Goal: Information Seeking & Learning: Learn about a topic

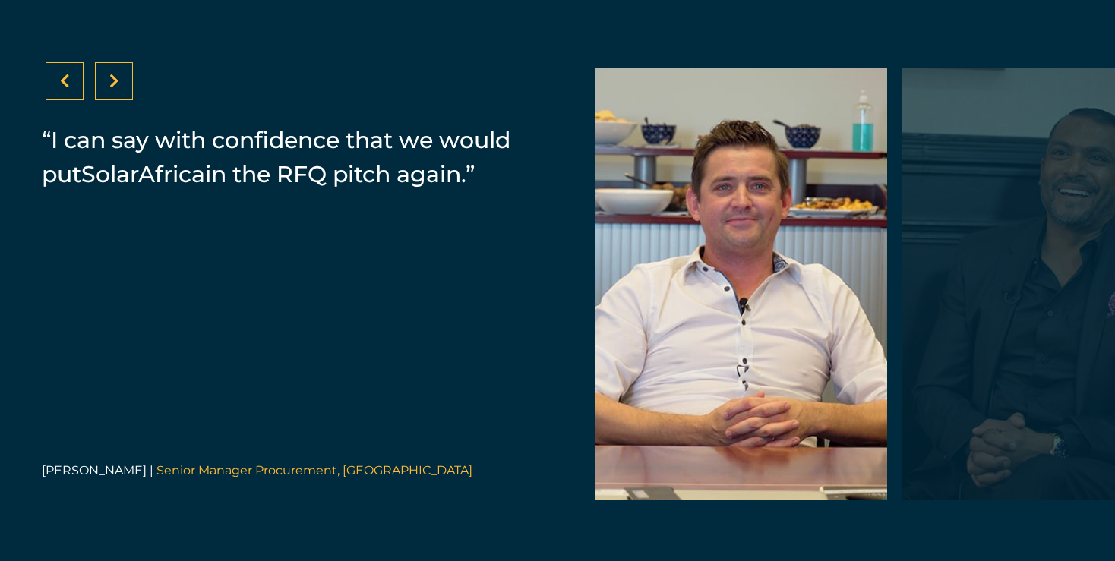
scroll to position [3100, 0]
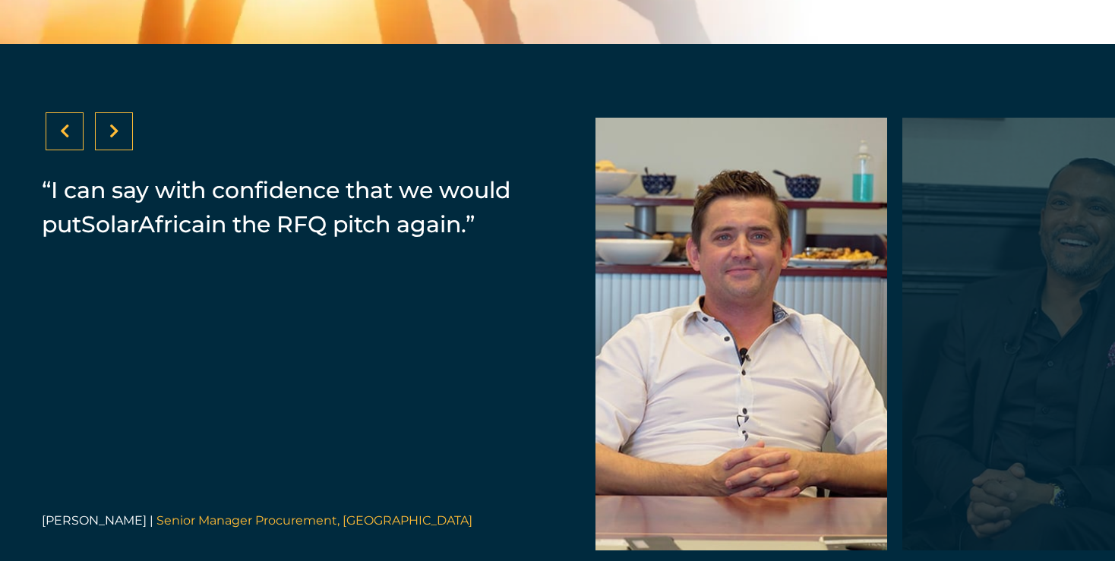
click at [116, 150] on div at bounding box center [114, 131] width 38 height 38
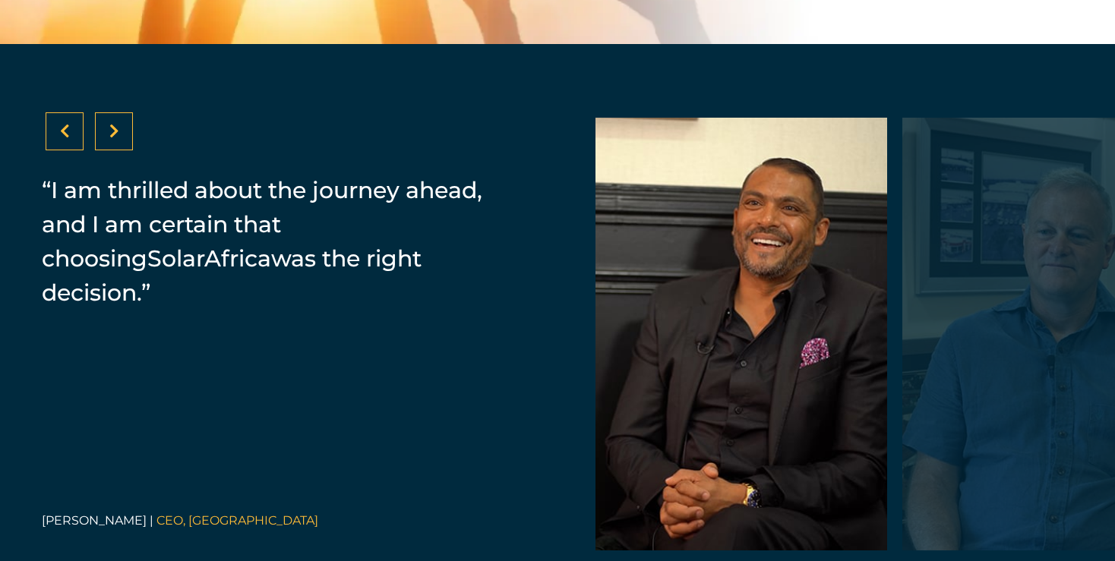
click at [116, 150] on div at bounding box center [114, 131] width 38 height 38
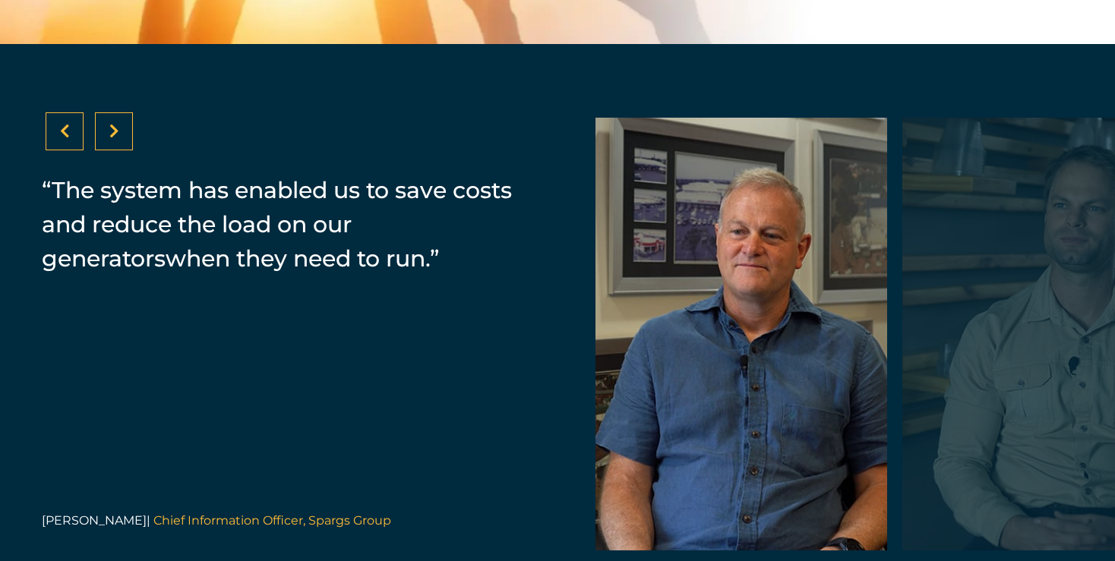
click at [116, 150] on div at bounding box center [114, 131] width 38 height 38
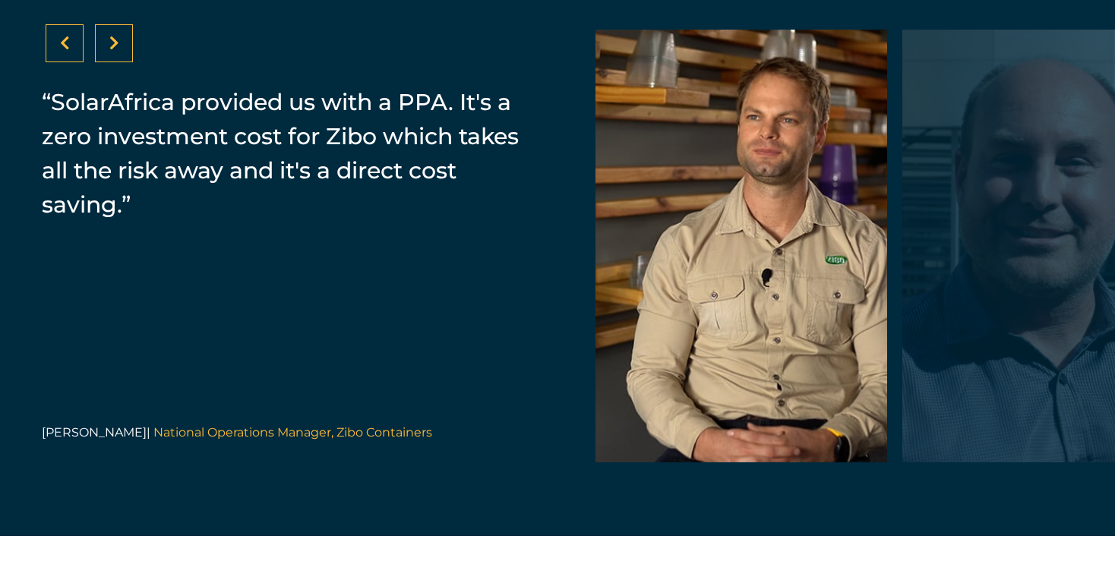
scroll to position [3191, 0]
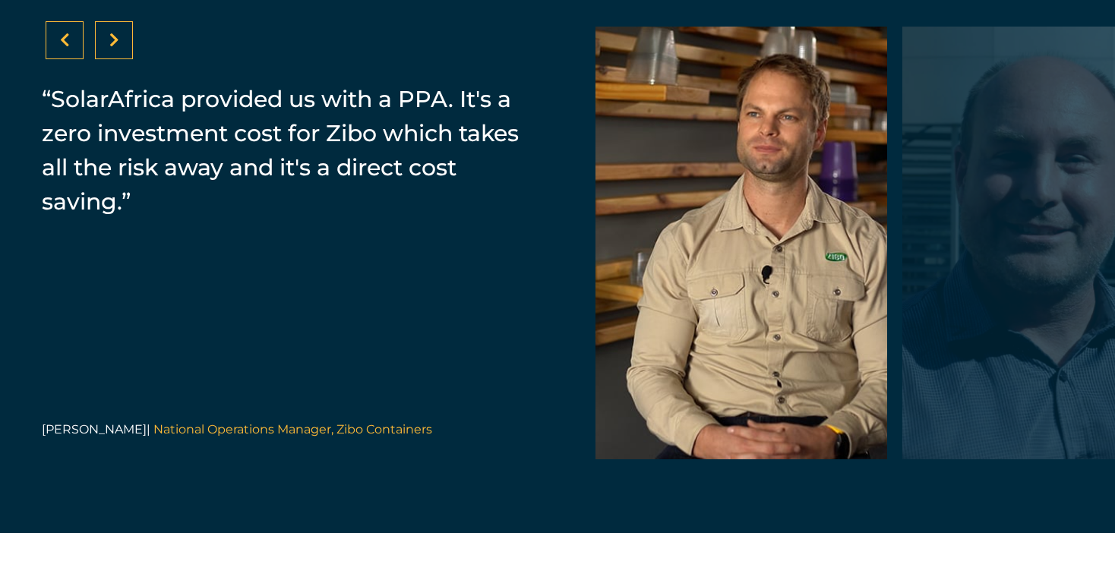
click at [109, 48] on div at bounding box center [114, 40] width 10 height 15
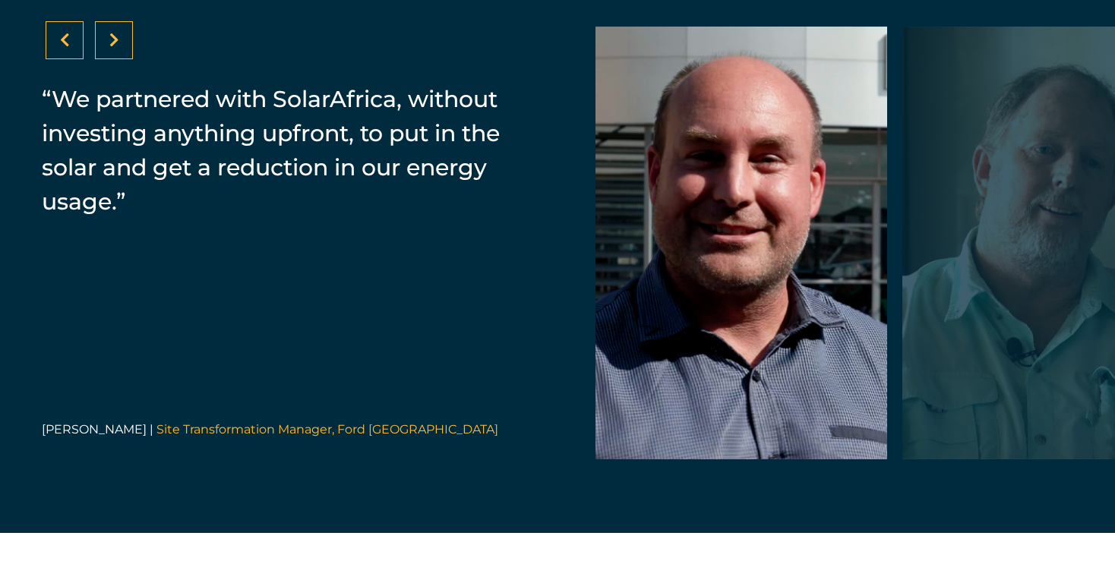
click at [109, 48] on div at bounding box center [114, 40] width 10 height 15
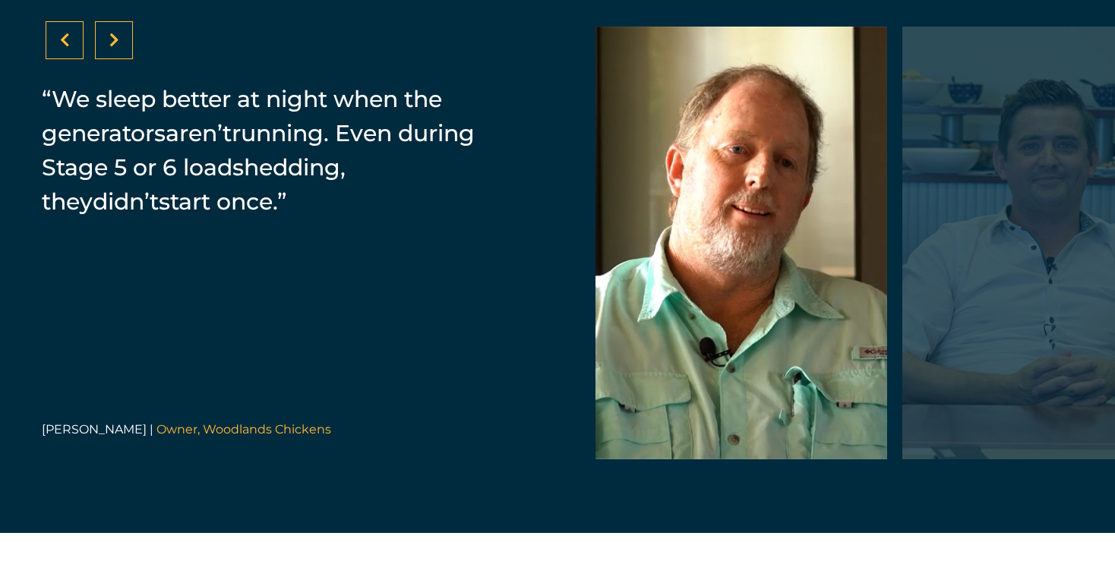
click at [109, 48] on div at bounding box center [114, 40] width 10 height 15
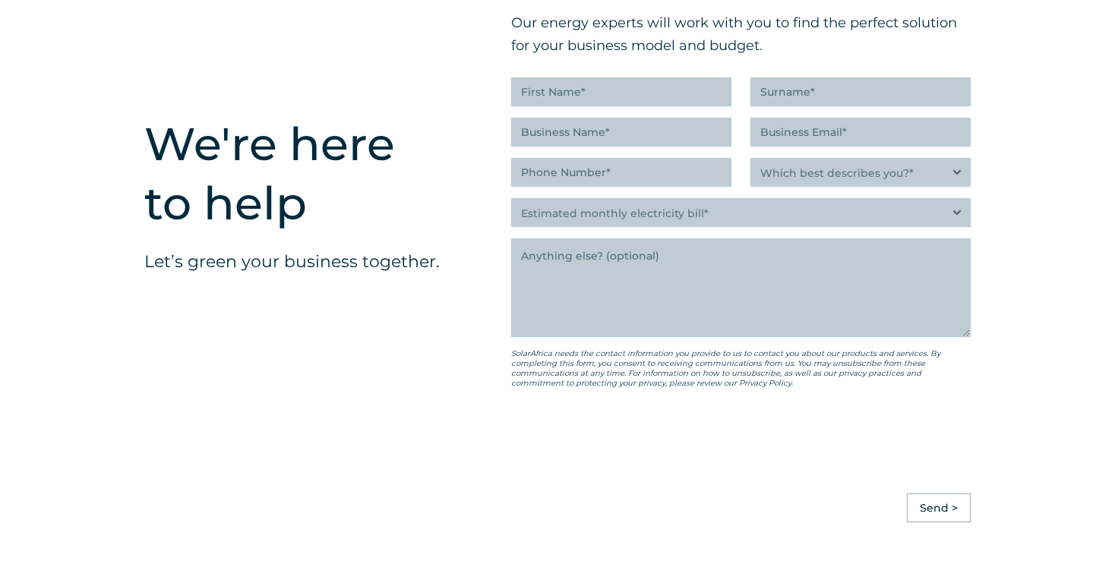
scroll to position [3860, 0]
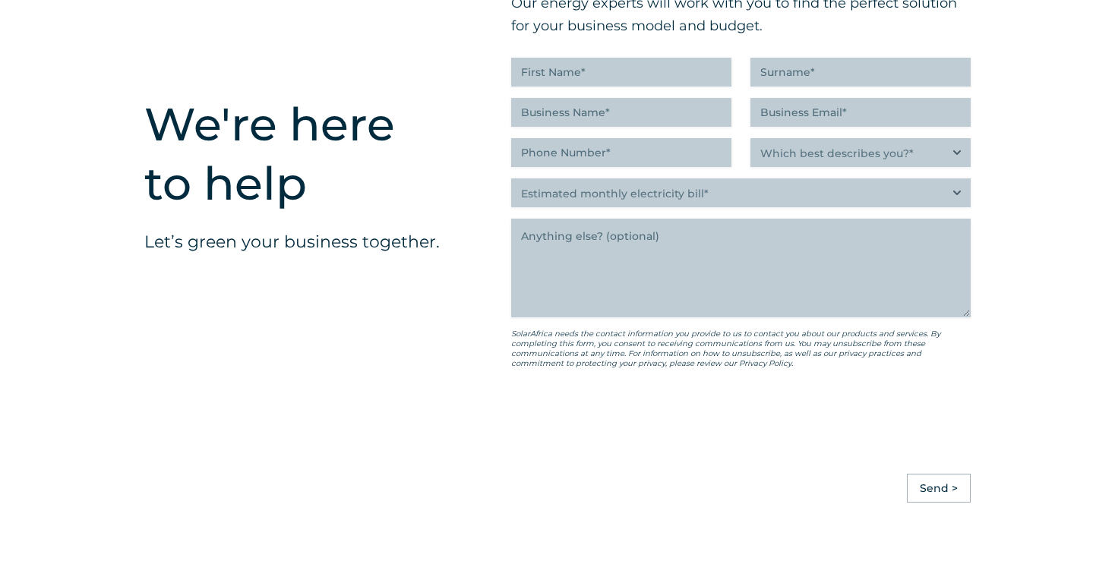
click at [355, 131] on h2 "We're here to help" at bounding box center [273, 154] width 258 height 119
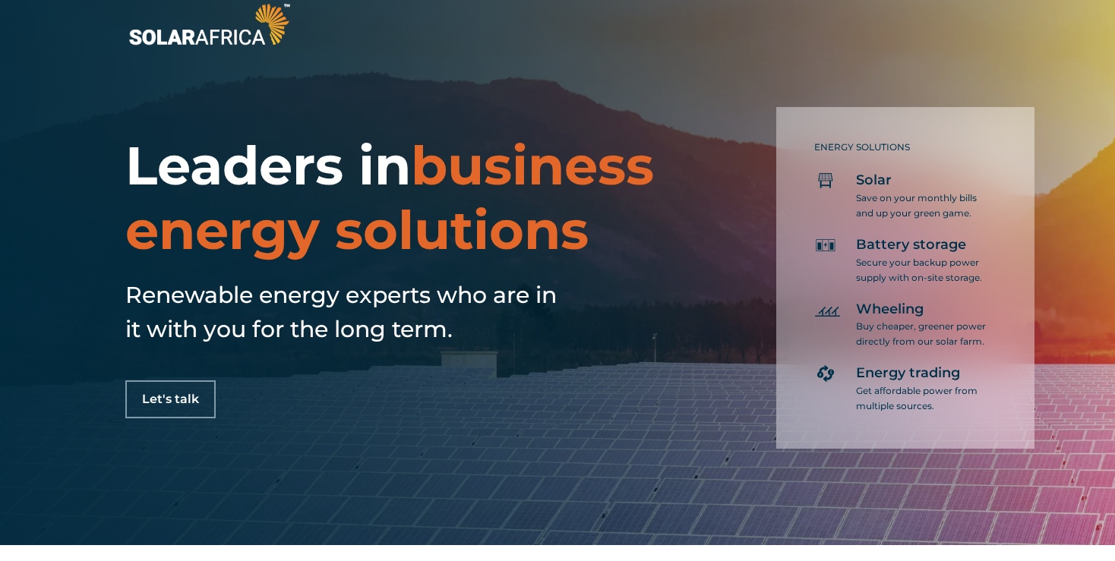
scroll to position [0, 0]
